Goal: Task Accomplishment & Management: Use online tool/utility

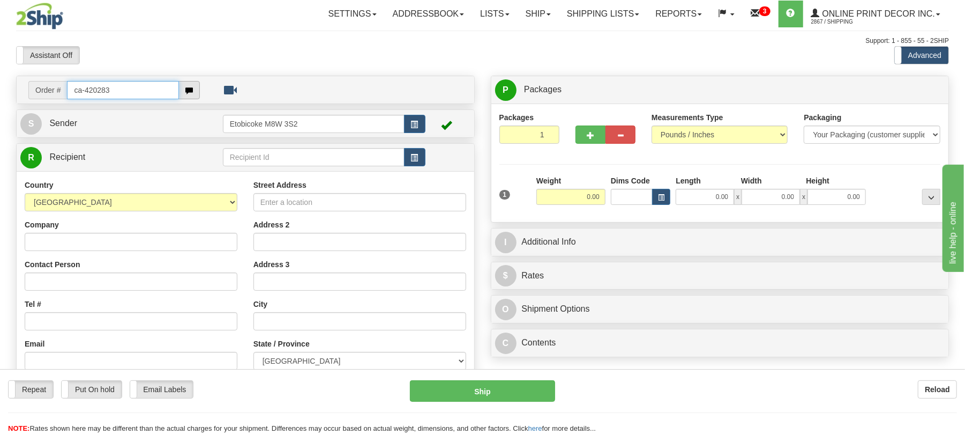
type input "ca-420283"
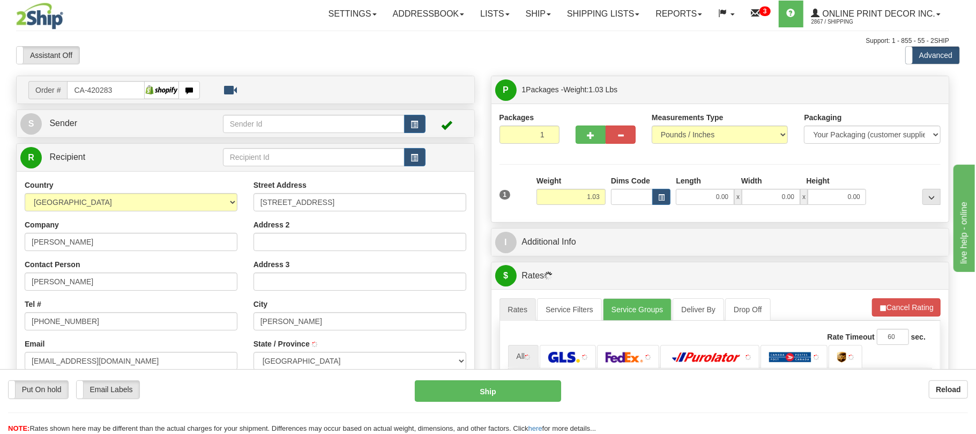
type input "ALMONTE"
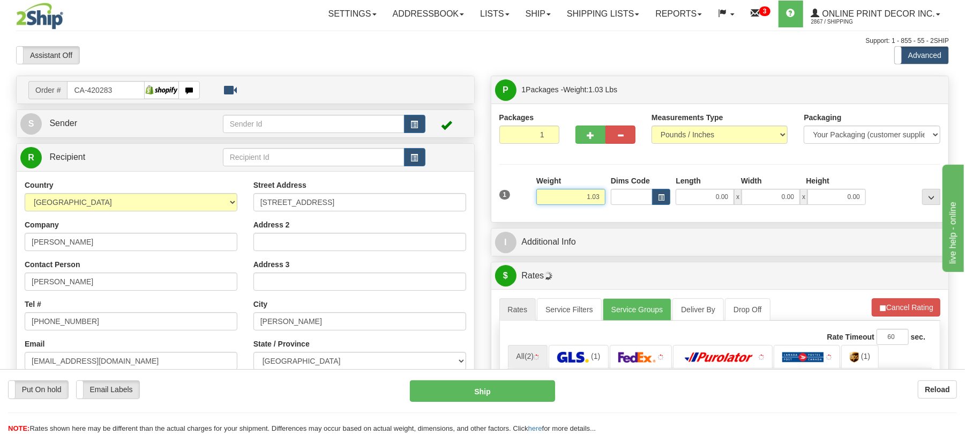
click at [584, 196] on input "1.03" at bounding box center [571, 197] width 69 height 16
click at [585, 196] on input "1.03" at bounding box center [571, 197] width 69 height 16
click at [585, 198] on input "1.03" at bounding box center [571, 197] width 69 height 16
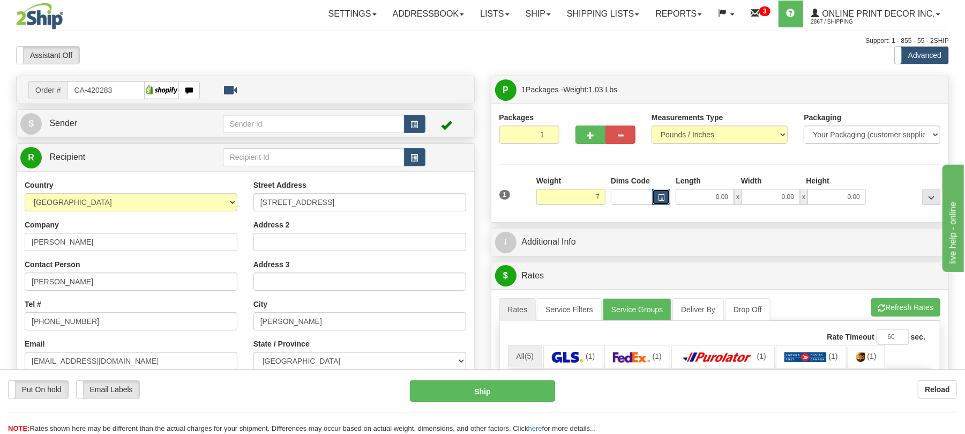
click at [662, 200] on span "button" at bounding box center [661, 198] width 6 height 6
type input "7.00"
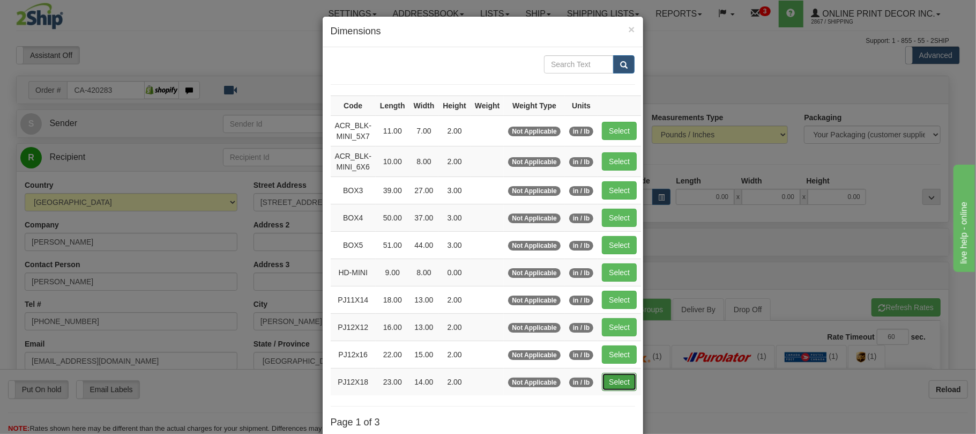
click at [637, 325] on button "Select" at bounding box center [619, 382] width 35 height 18
type input "PJ12X18"
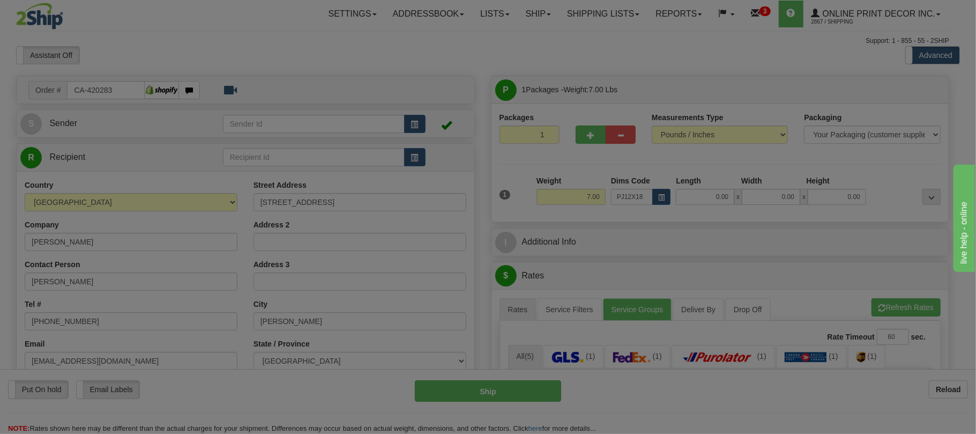
type input "23.00"
type input "14.00"
type input "2.00"
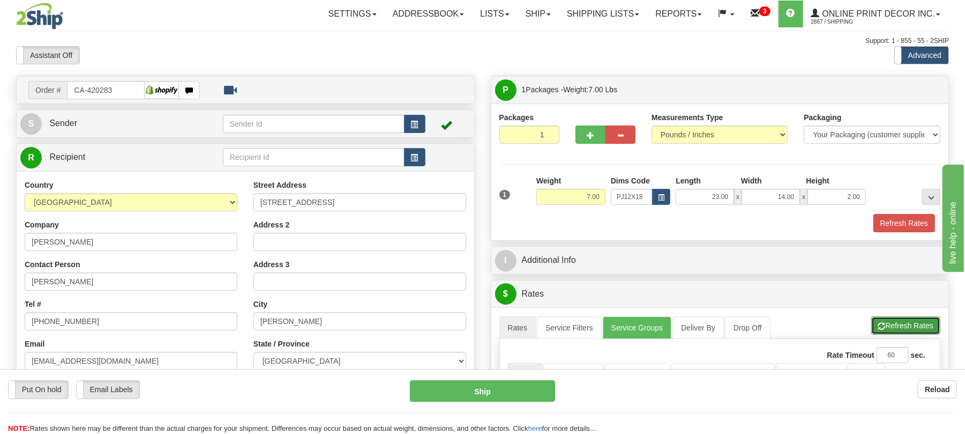
click at [724, 325] on button "Refresh Rates" at bounding box center [906, 325] width 69 height 18
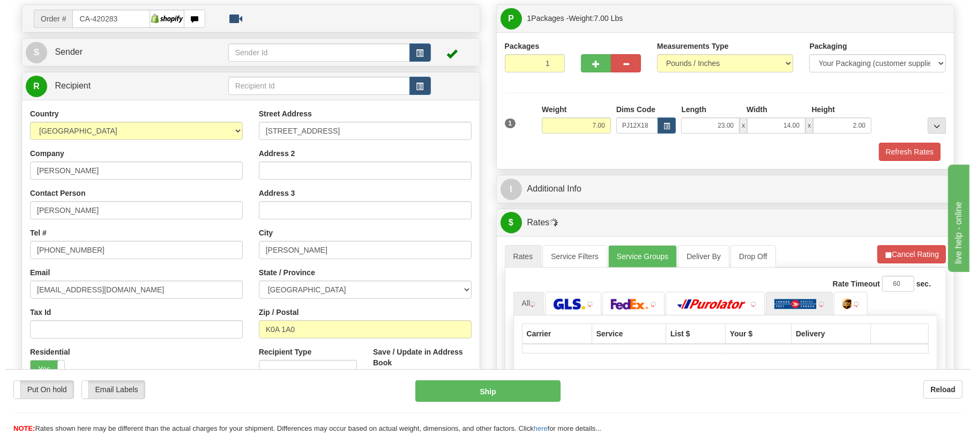
scroll to position [143, 0]
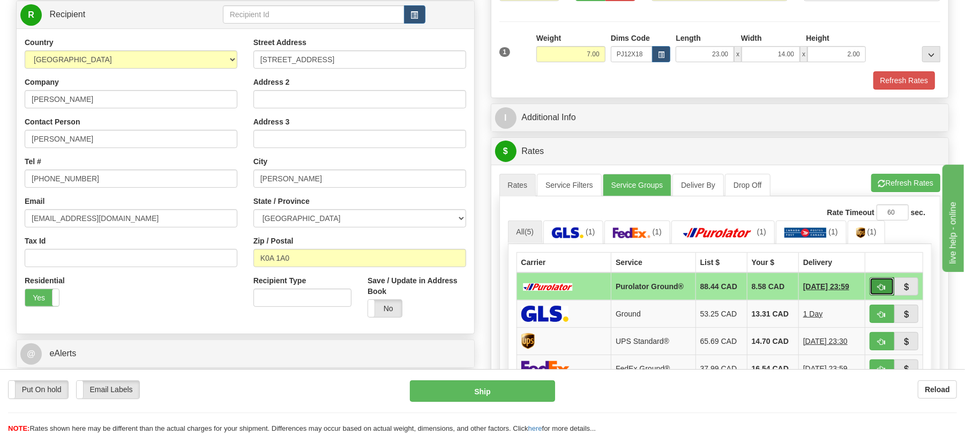
drag, startPoint x: 882, startPoint y: 292, endPoint x: 864, endPoint y: 293, distance: 18.2
click at [724, 291] on span "button" at bounding box center [883, 287] width 8 height 7
type input "260"
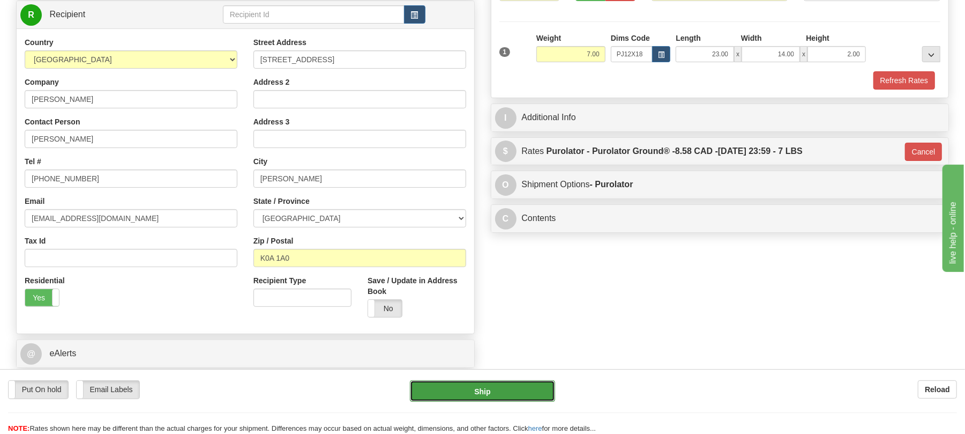
click at [539, 325] on button "Ship" at bounding box center [482, 390] width 145 height 21
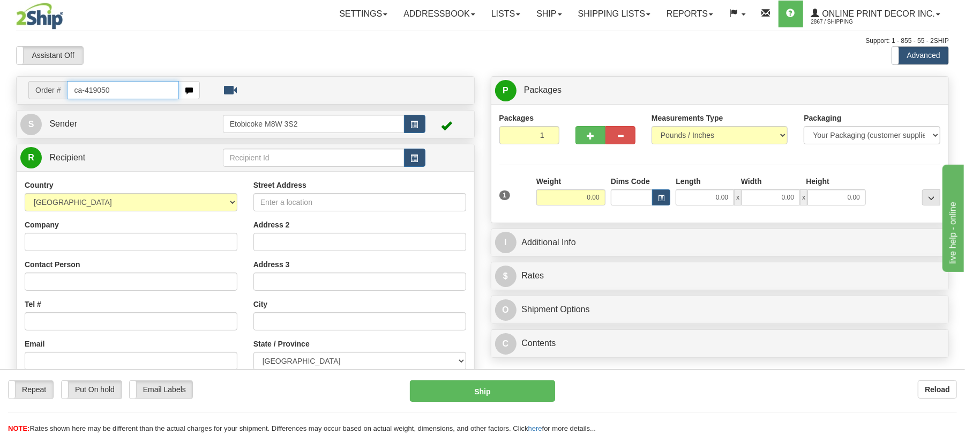
type input "ca-419050"
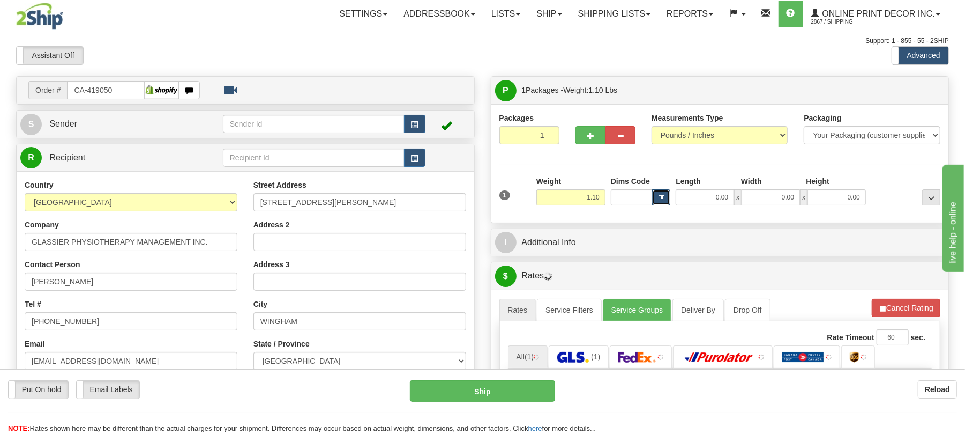
click at [658, 198] on span "button" at bounding box center [661, 198] width 6 height 6
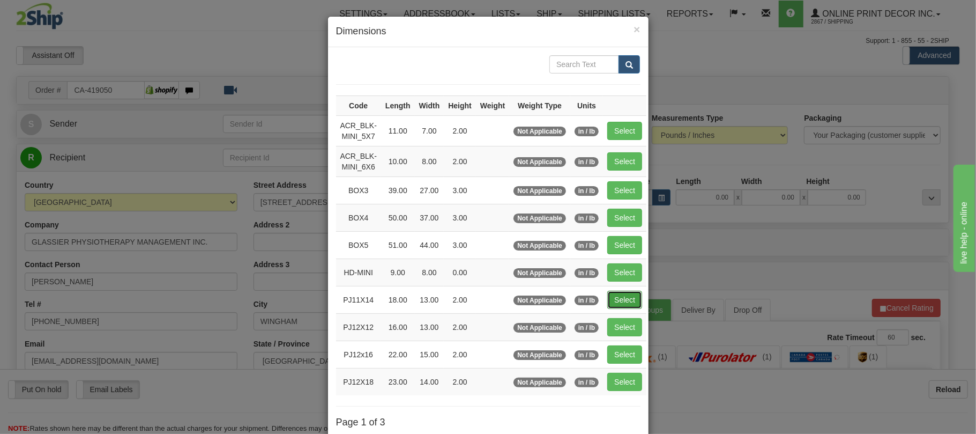
click at [634, 297] on button "Select" at bounding box center [624, 300] width 35 height 18
type input "PJ11X14"
type input "18.00"
type input "13.00"
type input "2.00"
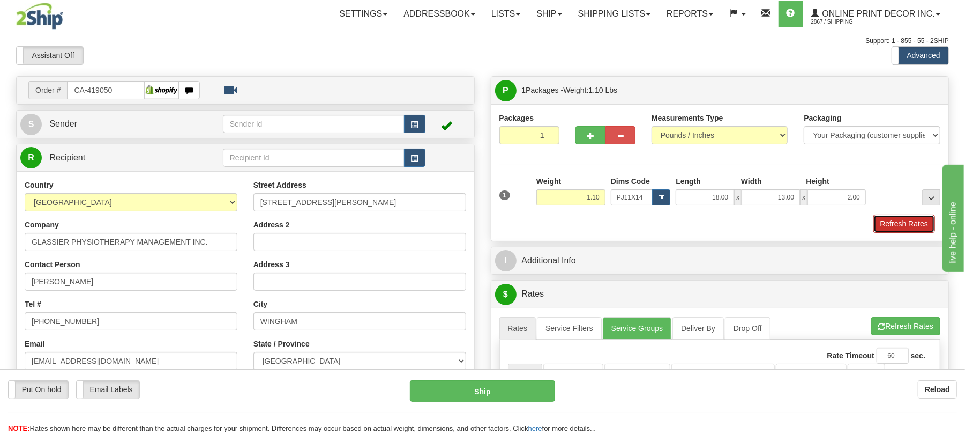
click at [918, 221] on button "Refresh Rates" at bounding box center [905, 223] width 62 height 18
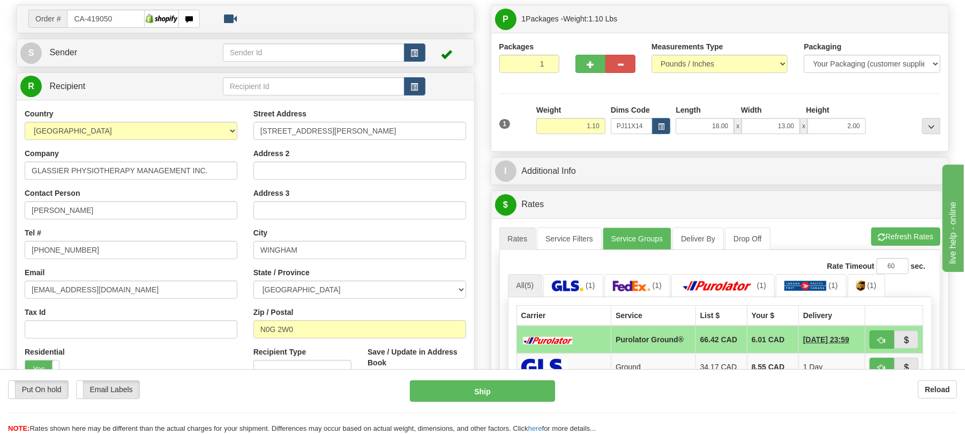
scroll to position [143, 0]
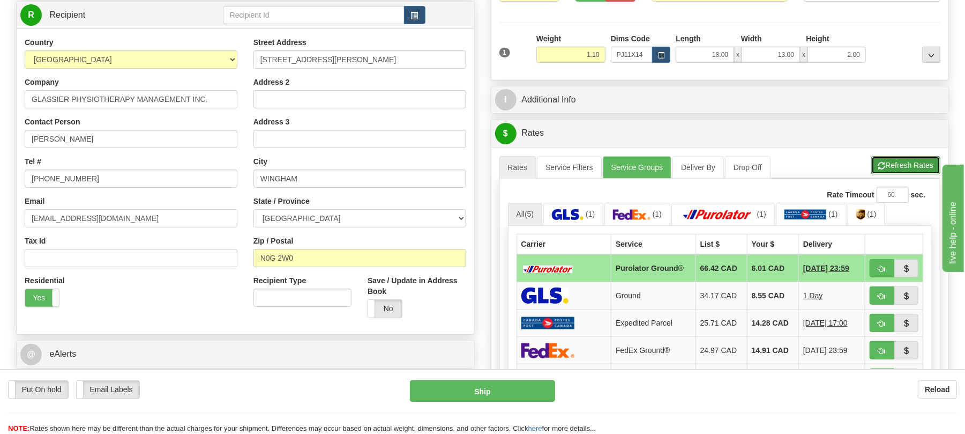
click at [883, 167] on button "Refresh Rates" at bounding box center [906, 165] width 69 height 18
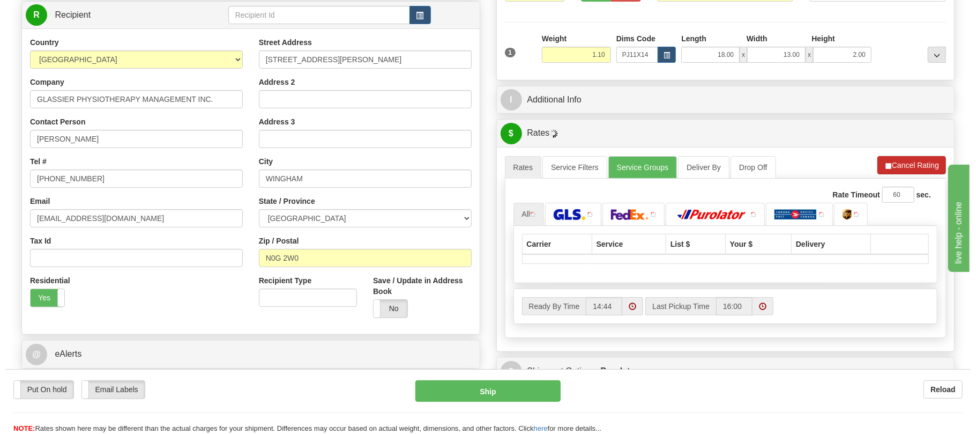
scroll to position [214, 0]
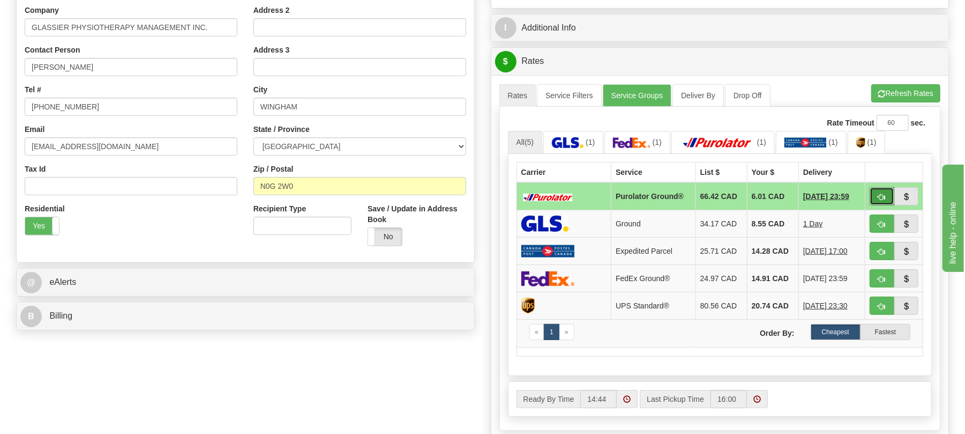
click at [876, 202] on button "button" at bounding box center [882, 196] width 25 height 18
type input "260"
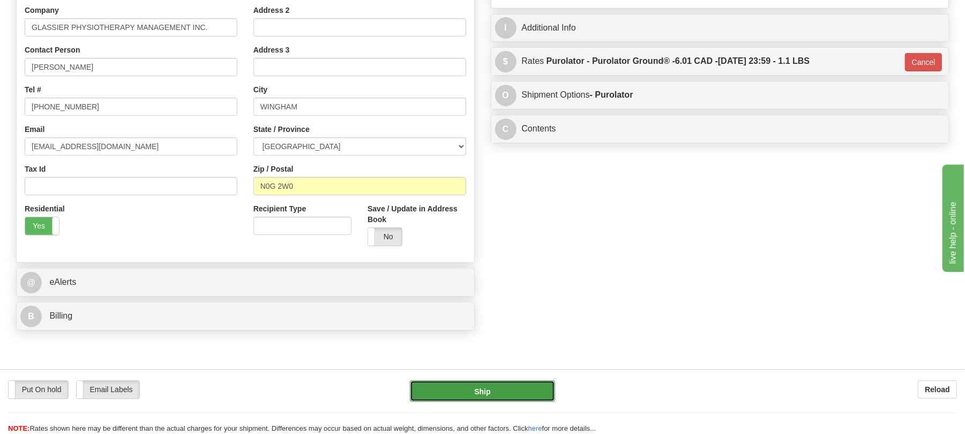
click at [432, 389] on button "Ship" at bounding box center [482, 390] width 145 height 21
